Goal: Task Accomplishment & Management: Use online tool/utility

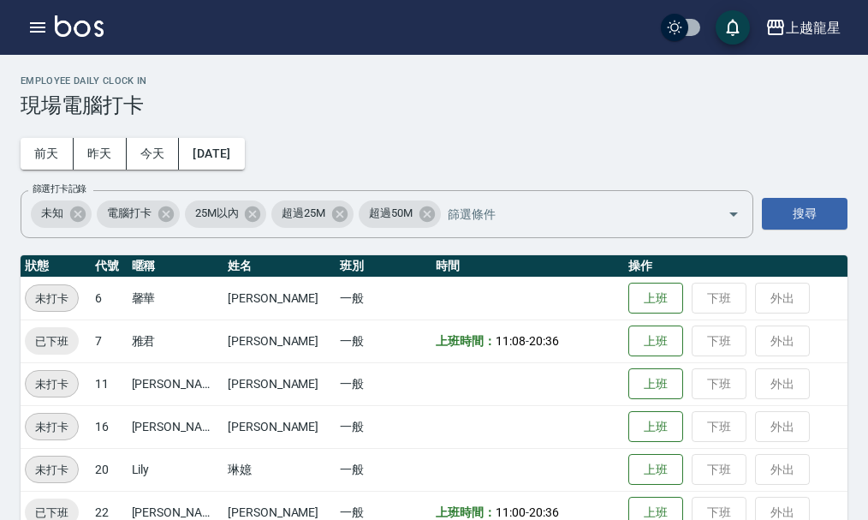
scroll to position [35, 0]
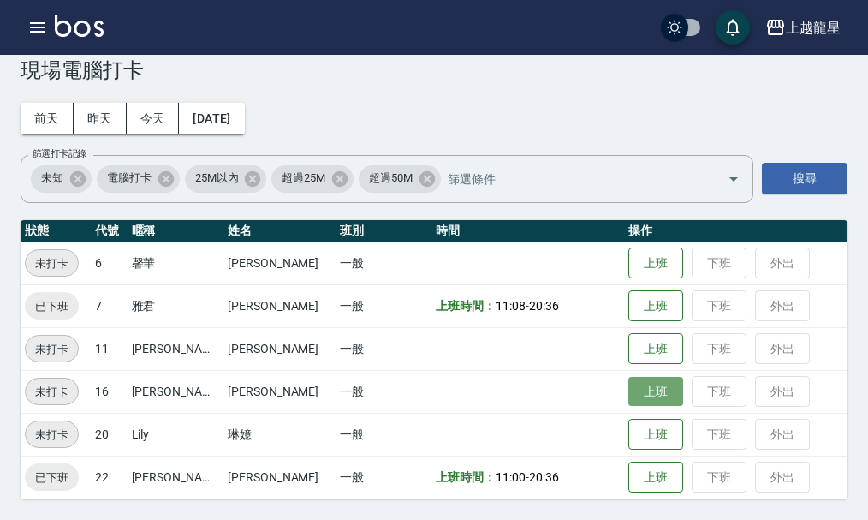
click at [643, 393] on button "上班" at bounding box center [655, 392] width 55 height 30
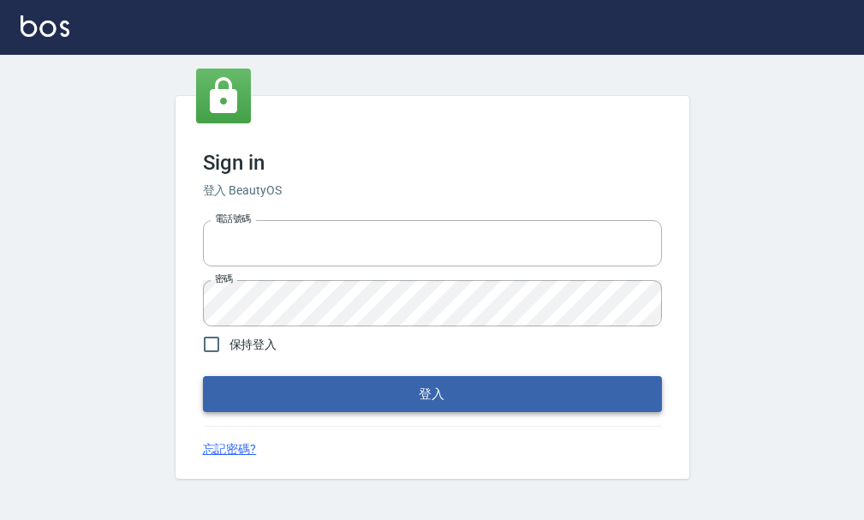
type input "25033354"
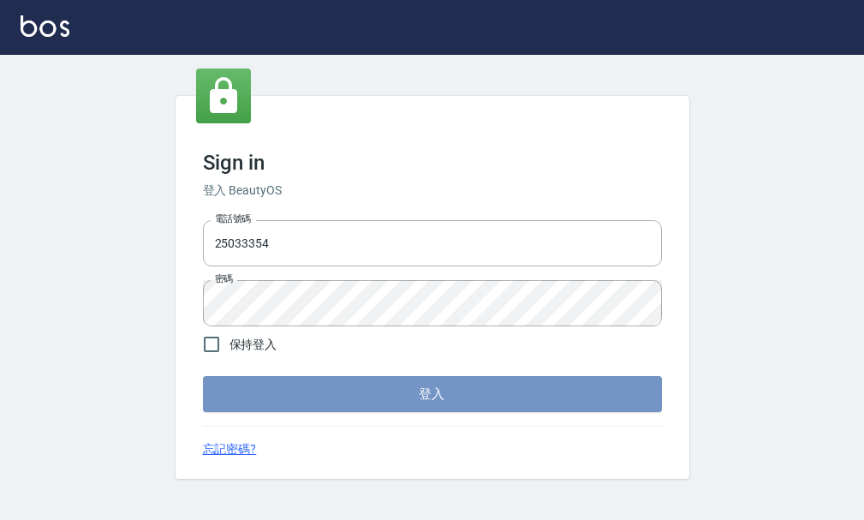
drag, startPoint x: 387, startPoint y: 381, endPoint x: 387, endPoint y: 403, distance: 22.3
click at [387, 403] on button "登入" at bounding box center [432, 394] width 459 height 36
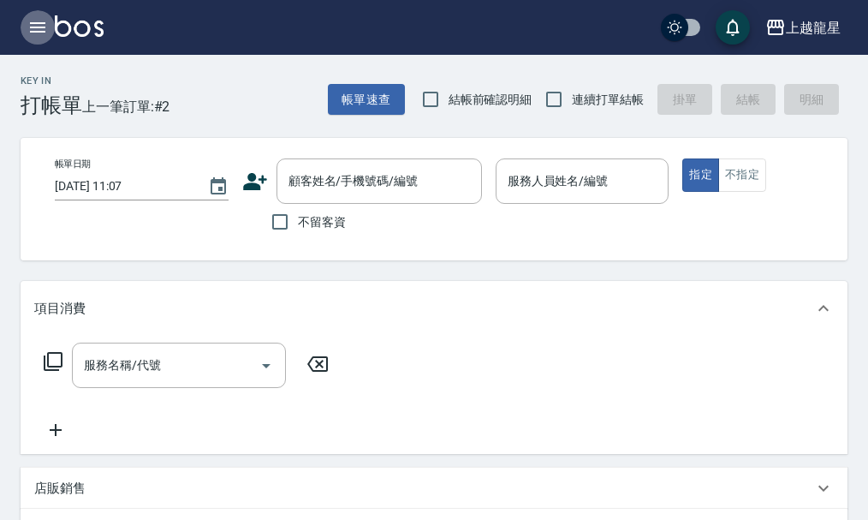
click at [24, 34] on button "button" at bounding box center [38, 27] width 34 height 34
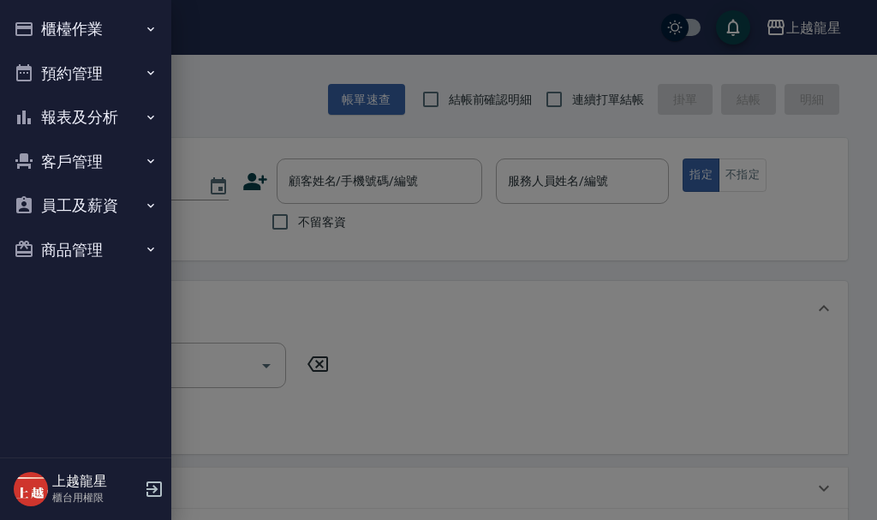
click at [58, 11] on button "櫃檯作業" at bounding box center [86, 29] width 158 height 45
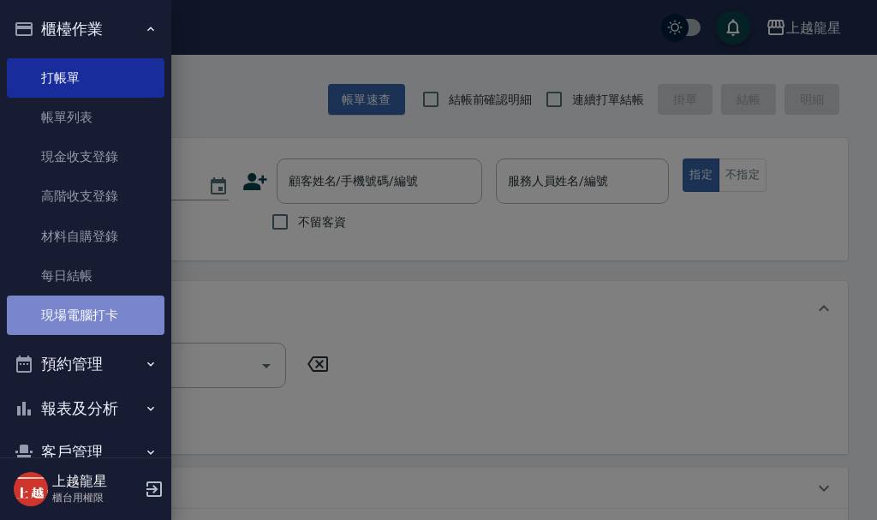
click at [98, 316] on link "現場電腦打卡" at bounding box center [86, 314] width 158 height 39
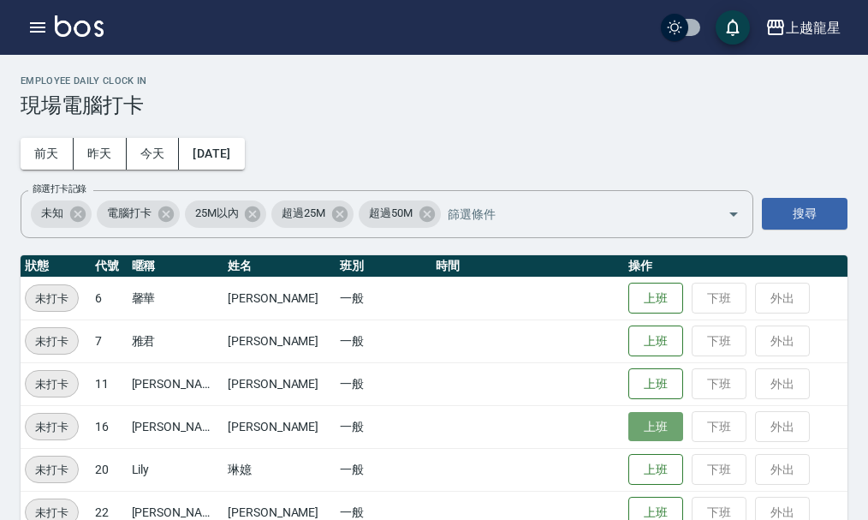
click at [648, 428] on button "上班" at bounding box center [655, 427] width 55 height 30
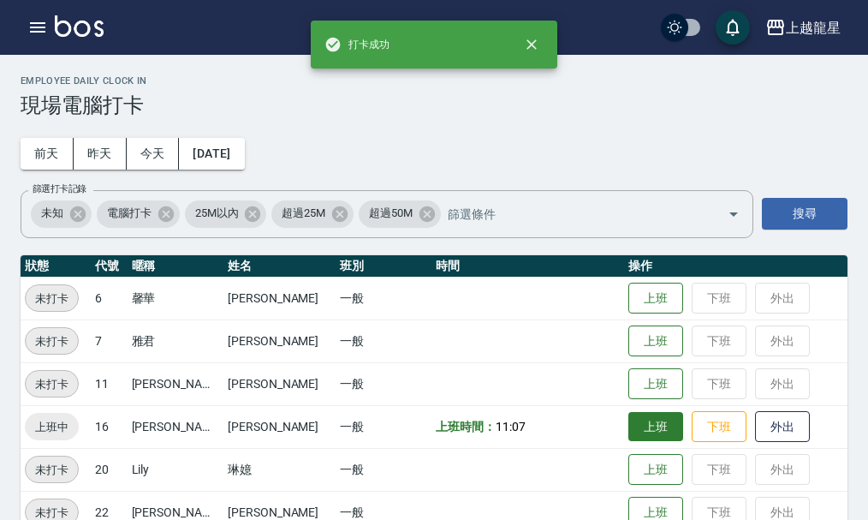
scroll to position [35, 0]
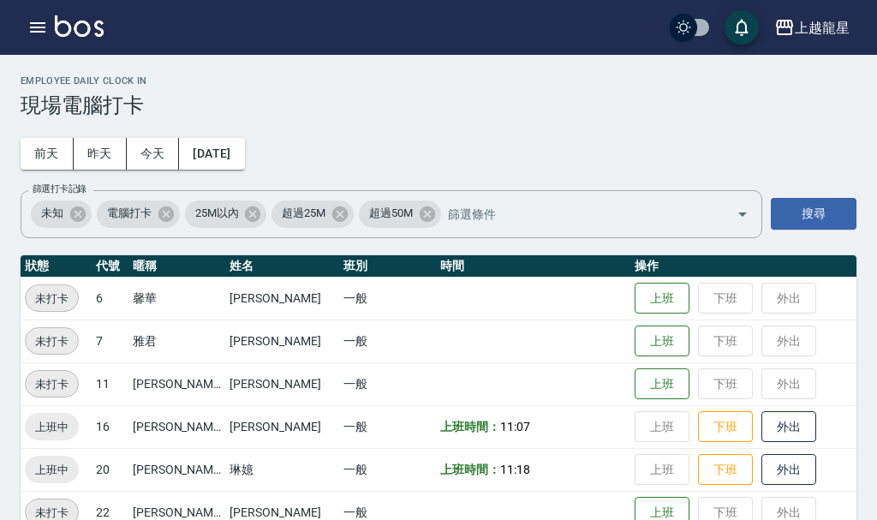
scroll to position [35, 0]
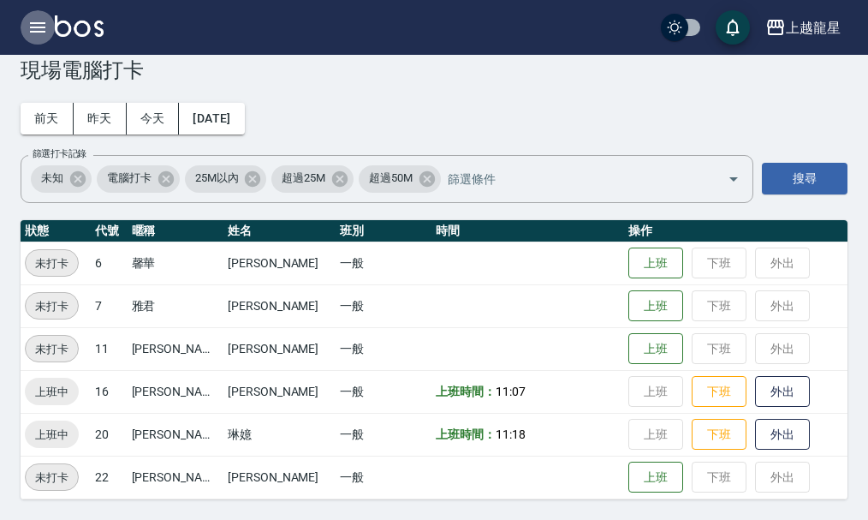
click at [42, 18] on icon "button" at bounding box center [37, 27] width 21 height 21
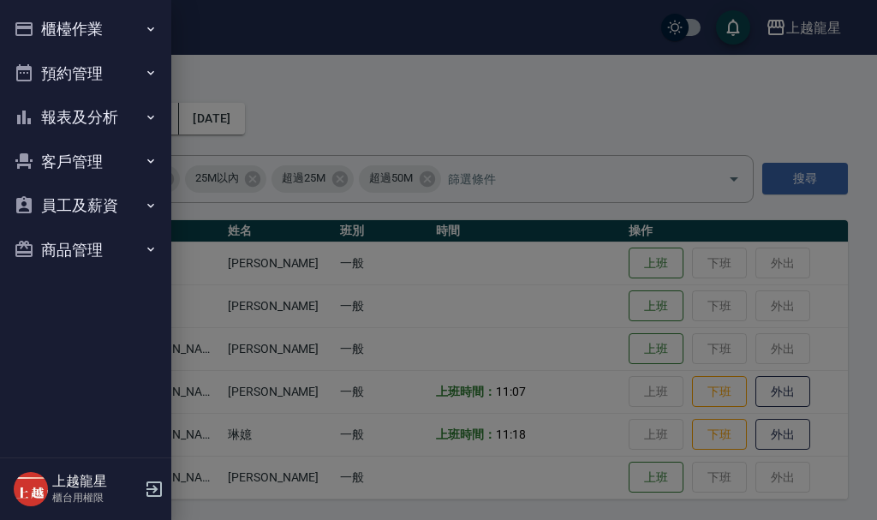
click at [94, 15] on button "櫃檯作業" at bounding box center [86, 29] width 158 height 45
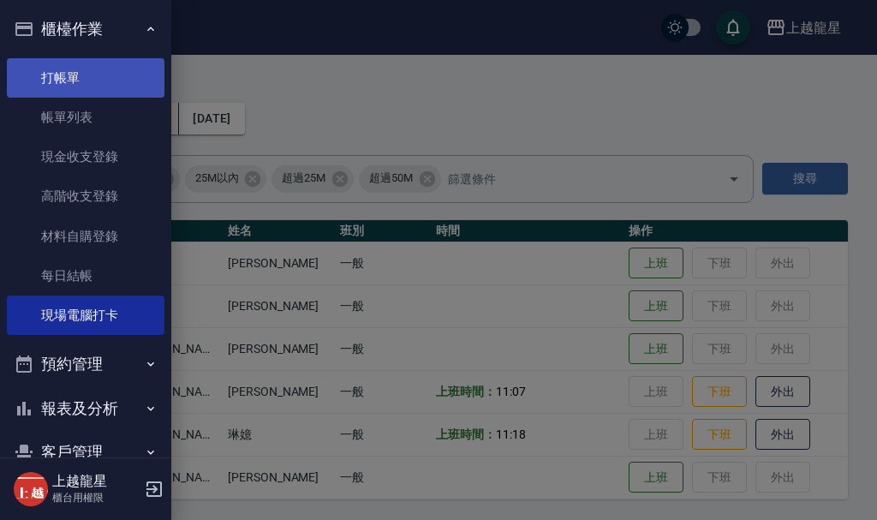
click at [84, 80] on link "打帳單" at bounding box center [86, 77] width 158 height 39
